Goal: Use online tool/utility: Utilize a website feature to perform a specific function

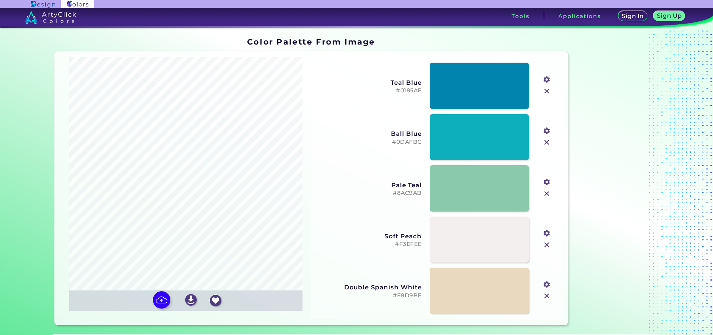
click at [0, 0] on input "file" at bounding box center [0, 0] width 0 height 0
type input "#7f6b51"
type input "#999a87"
type input "#43402e"
type input "#c5b9a2"
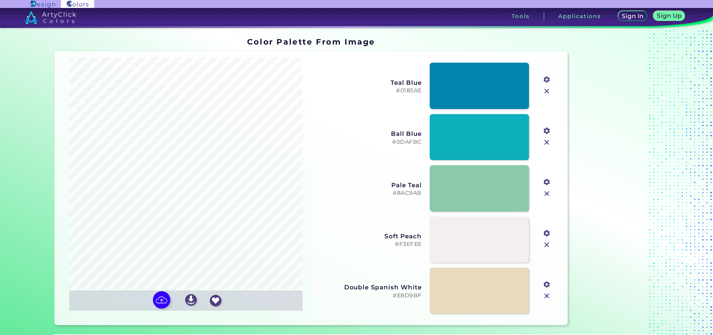
type input "#d8dcd0"
type input "#efeadb"
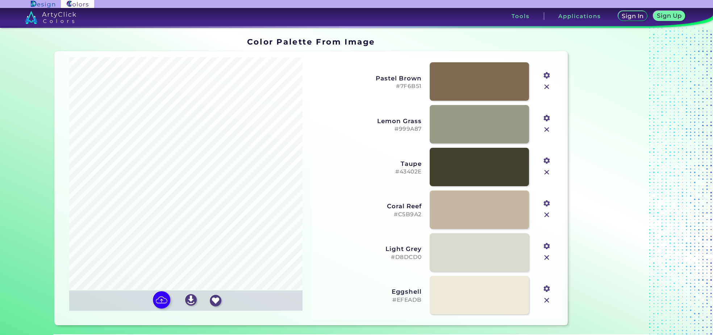
click at [0, 0] on input "file" at bounding box center [0, 0] width 0 height 0
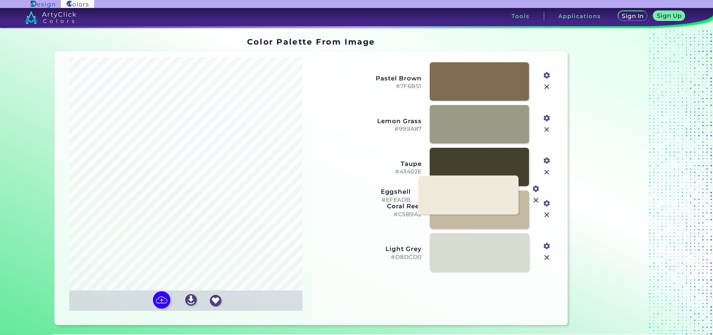
drag, startPoint x: 492, startPoint y: 290, endPoint x: 481, endPoint y: 188, distance: 102.7
click at [481, 188] on link at bounding box center [468, 195] width 100 height 39
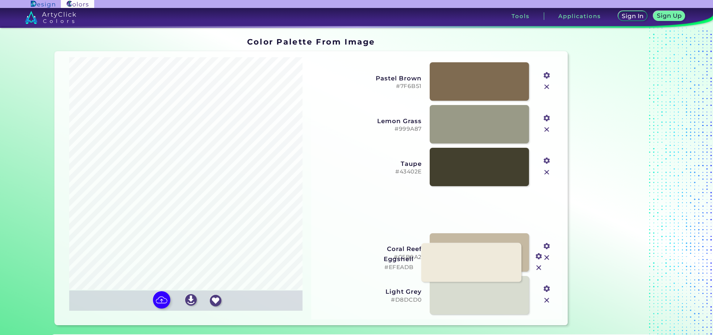
drag, startPoint x: 477, startPoint y: 208, endPoint x: 469, endPoint y: 262, distance: 54.9
click at [469, 262] on link at bounding box center [471, 262] width 100 height 39
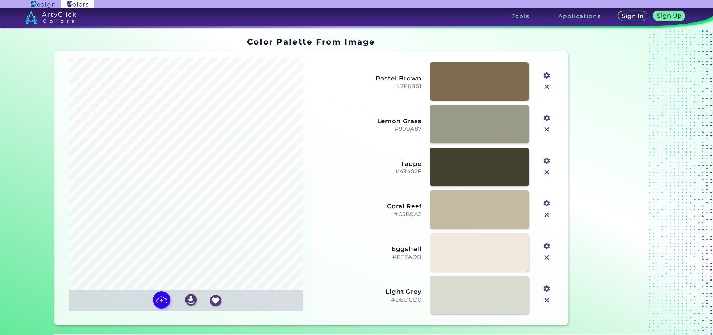
click at [543, 173] on img at bounding box center [546, 172] width 9 height 9
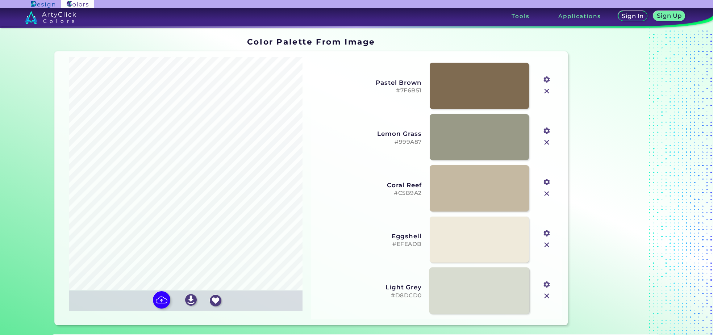
click at [479, 296] on link at bounding box center [479, 291] width 100 height 47
click at [0, 0] on input "file" at bounding box center [0, 0] width 0 height 0
type input "#fefefe"
type input "#d1d4d6"
type input "#b9bebe"
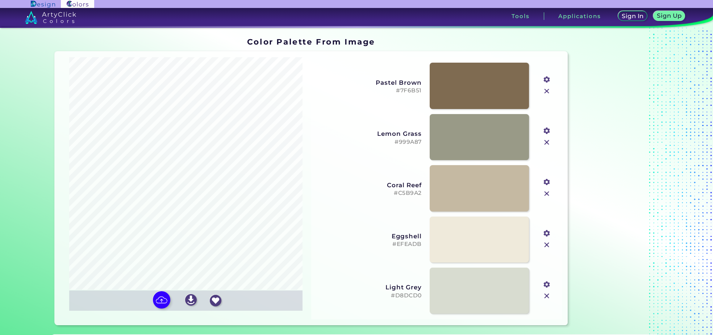
type input "#e7e8ea"
type input "#99a0a2"
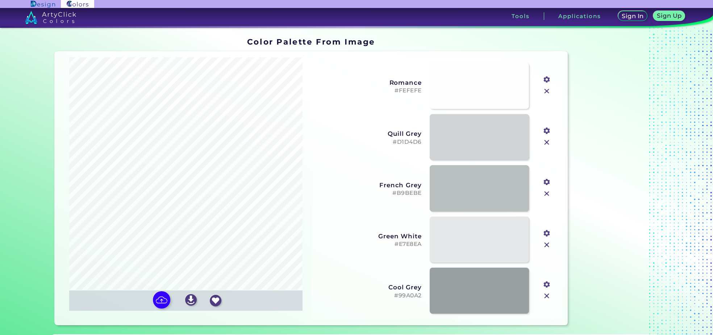
click at [0, 0] on input "file" at bounding box center [0, 0] width 0 height 0
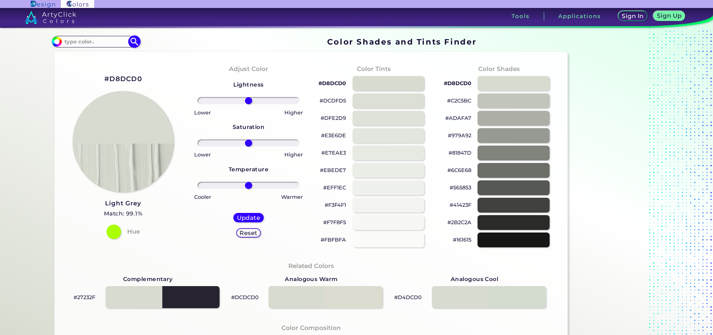
click at [92, 38] on input at bounding box center [95, 42] width 67 height 10
type input "foggy grey"
click at [132, 42] on img at bounding box center [134, 41] width 13 height 13
click at [82, 57] on p "Foggy Grey ◉" at bounding box center [82, 54] width 38 height 13
type input "#cbcab6"
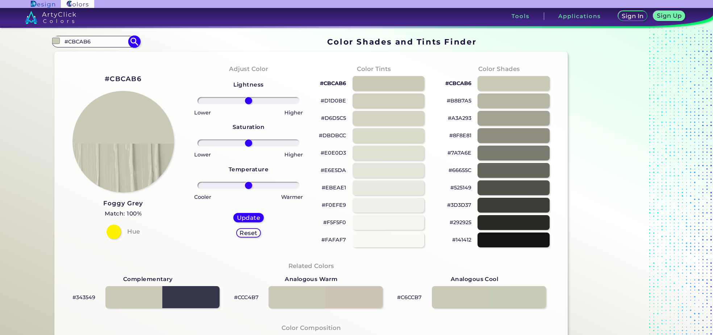
drag, startPoint x: 112, startPoint y: 37, endPoint x: 63, endPoint y: 44, distance: 49.0
click at [63, 44] on input "#CBCAB6" at bounding box center [95, 42] width 67 height 10
click at [67, 41] on input "#CBCAB6" at bounding box center [95, 42] width 67 height 10
click at [70, 42] on input "#CBCAB6" at bounding box center [95, 42] width 67 height 10
type input "#E7E7E9"
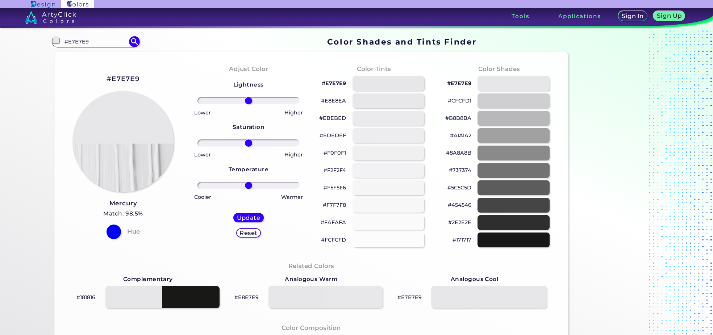
click at [475, 296] on div at bounding box center [488, 297] width 115 height 22
drag, startPoint x: 475, startPoint y: 296, endPoint x: 461, endPoint y: 298, distance: 14.7
click at [462, 298] on div at bounding box center [488, 297] width 115 height 22
click at [386, 80] on div at bounding box center [388, 83] width 73 height 15
click at [394, 85] on div at bounding box center [388, 83] width 73 height 15
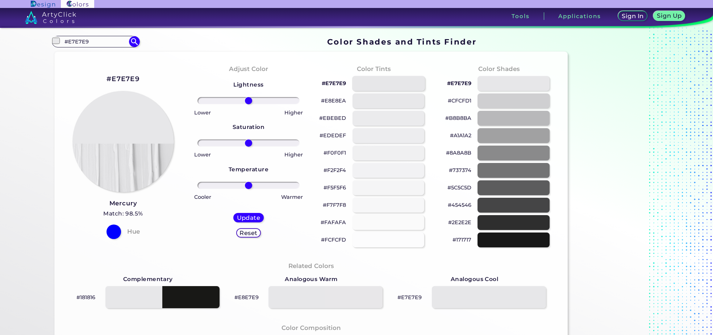
click at [394, 85] on div at bounding box center [388, 83] width 73 height 15
type input "#e7e7e9"
click at [92, 39] on input "#E7E7E9" at bounding box center [95, 42] width 67 height 10
click at [91, 38] on input "#E7E7E9" at bounding box center [95, 42] width 67 height 10
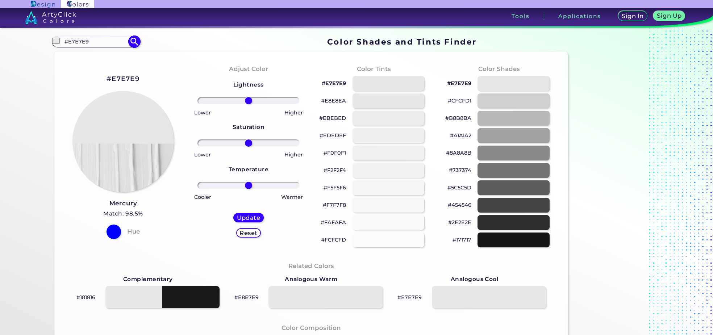
click at [91, 38] on input "#E7E7E9" at bounding box center [95, 42] width 67 height 10
